Goal: Transaction & Acquisition: Purchase product/service

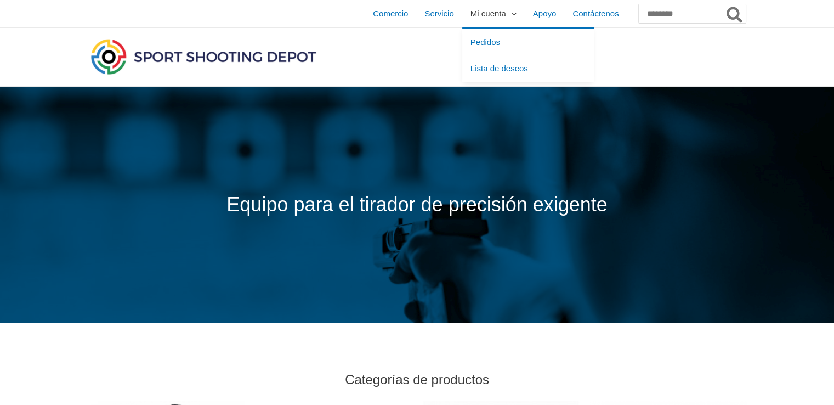
click at [512, 16] on icon "Alternar menú" at bounding box center [514, 14] width 5 height 5
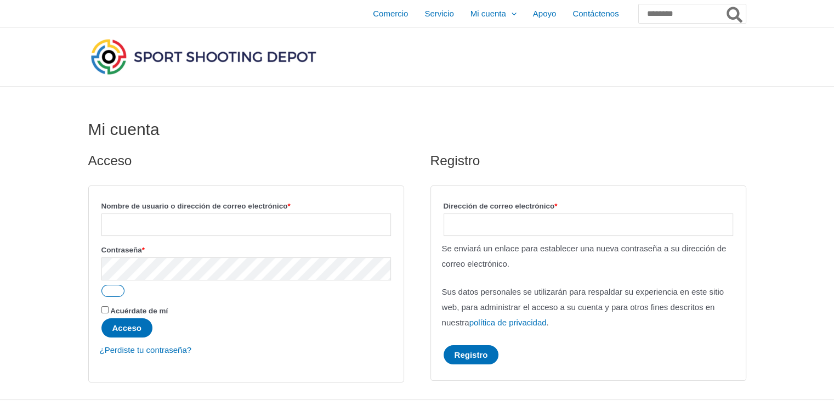
click at [241, 237] on p "Nombre de usuario o dirección de correo electrónico * Requerido" at bounding box center [246, 217] width 293 height 41
click at [231, 232] on input "Nombre de usuario o dirección de correo electrónico * Requerido" at bounding box center [246, 224] width 290 height 22
type input "**********"
click at [135, 328] on font "Acceso" at bounding box center [126, 327] width 29 height 9
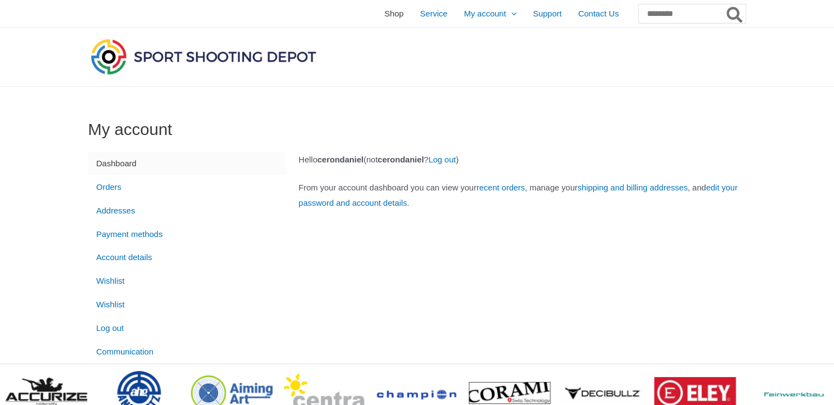
click at [385, 14] on span "Shop" at bounding box center [394, 13] width 19 height 27
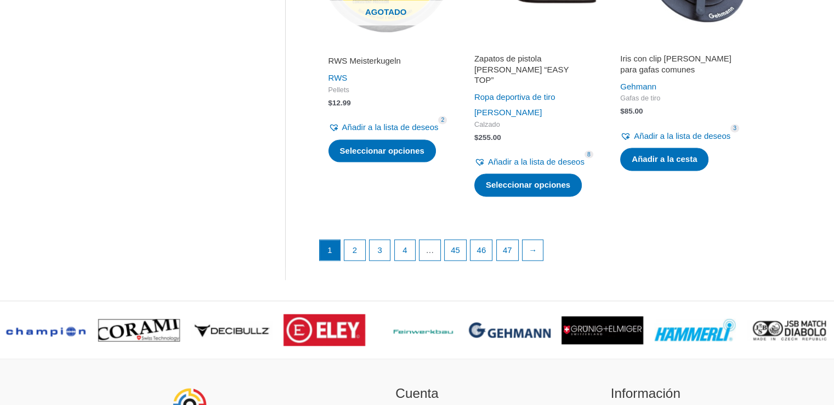
scroll to position [1557, 0]
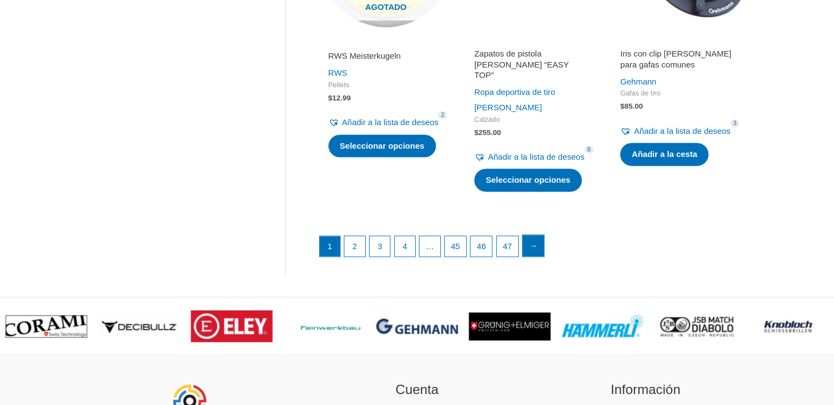
click at [538, 250] on font "→" at bounding box center [533, 245] width 8 height 9
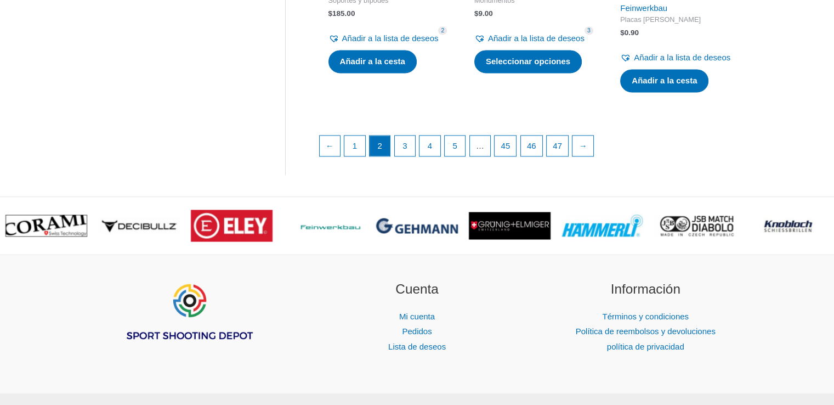
scroll to position [1657, 0]
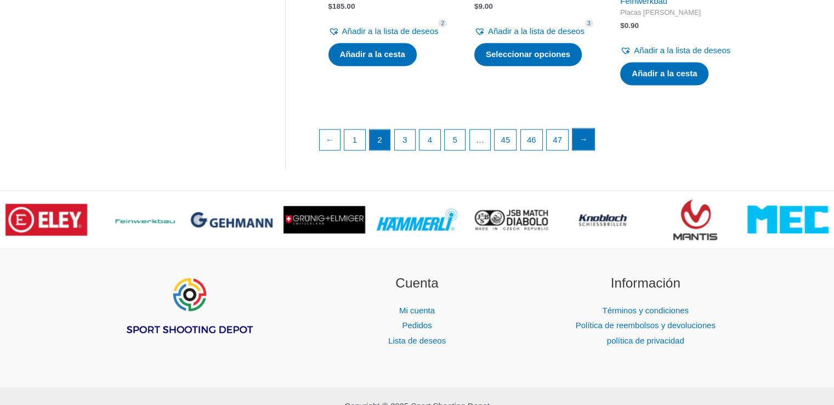
click at [588, 144] on font "→" at bounding box center [584, 138] width 8 height 9
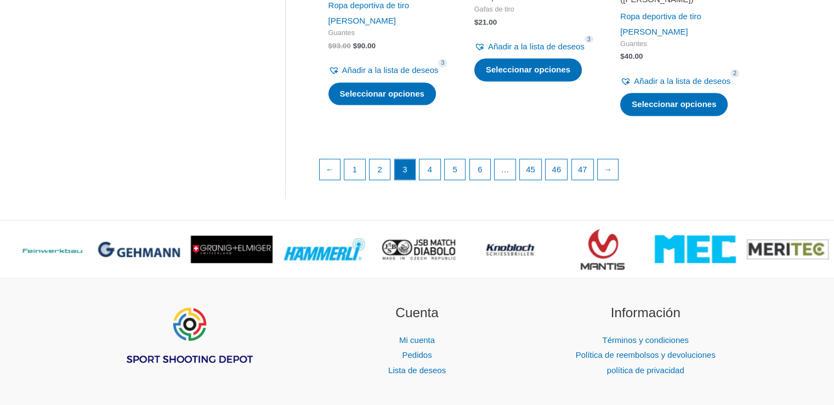
scroll to position [1707, 0]
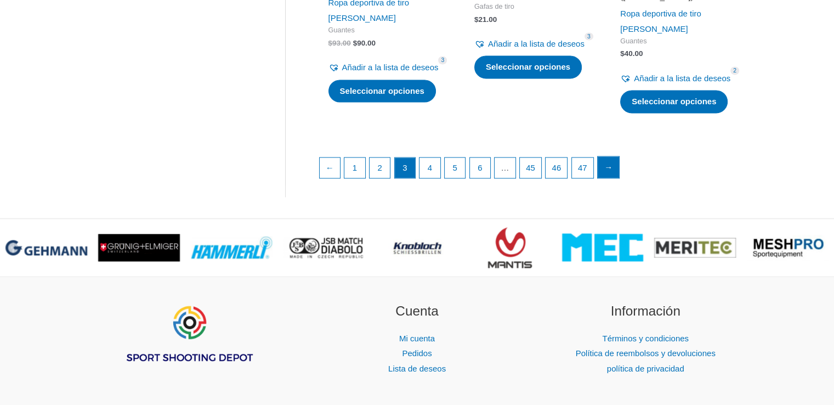
click at [613, 172] on font "→" at bounding box center [609, 166] width 8 height 9
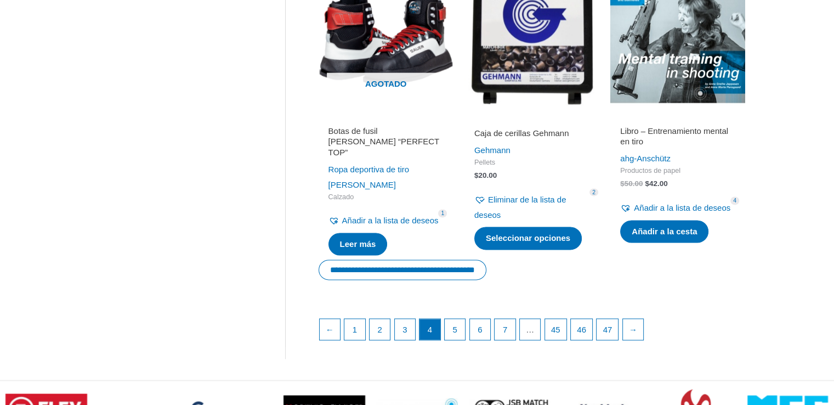
scroll to position [1528, 0]
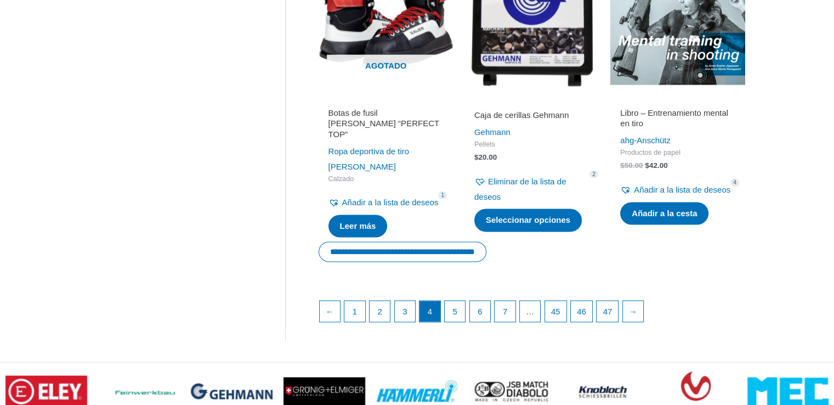
drag, startPoint x: 838, startPoint y: 52, endPoint x: 839, endPoint y: 318, distance: 265.5
